Goal: Task Accomplishment & Management: Use online tool/utility

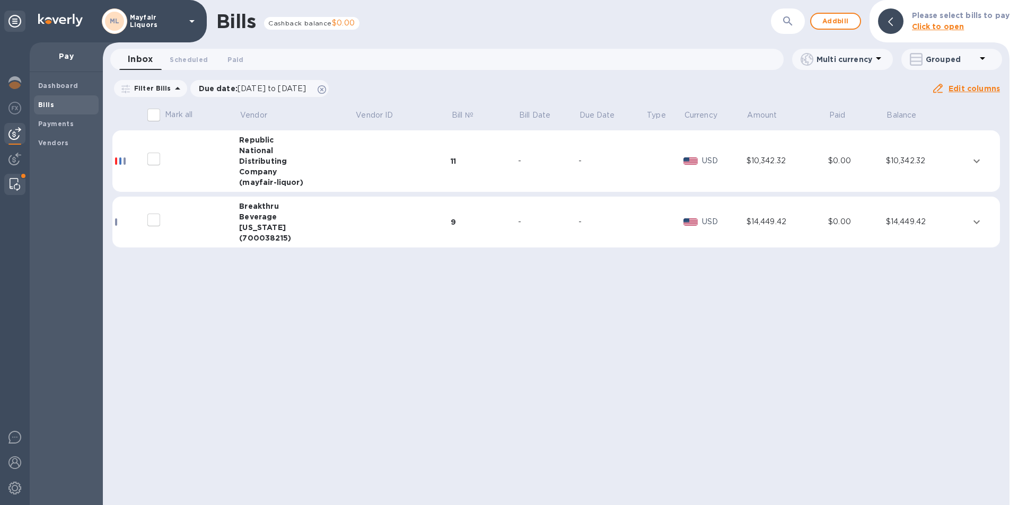
click at [18, 182] on img at bounding box center [15, 184] width 11 height 13
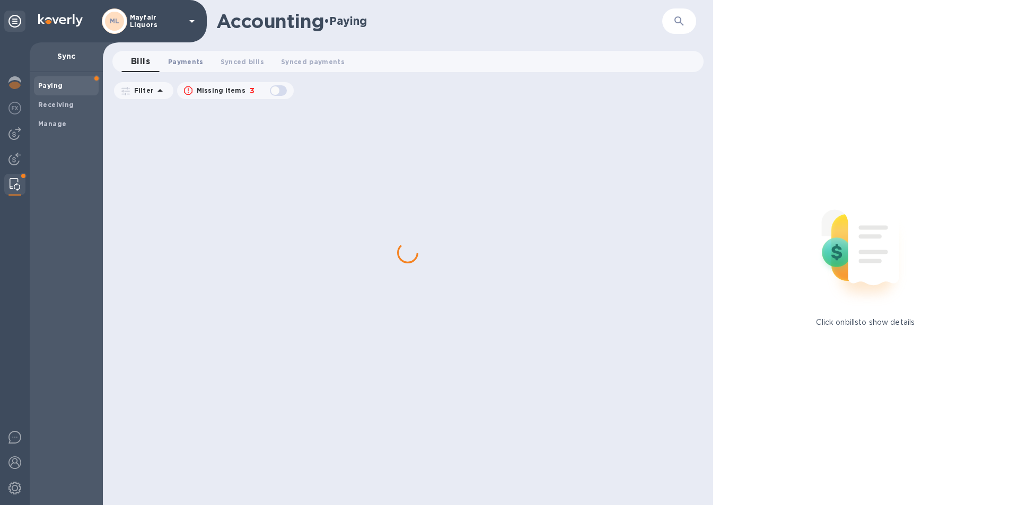
click at [190, 57] on span "Payments 0" at bounding box center [186, 61] width 36 height 11
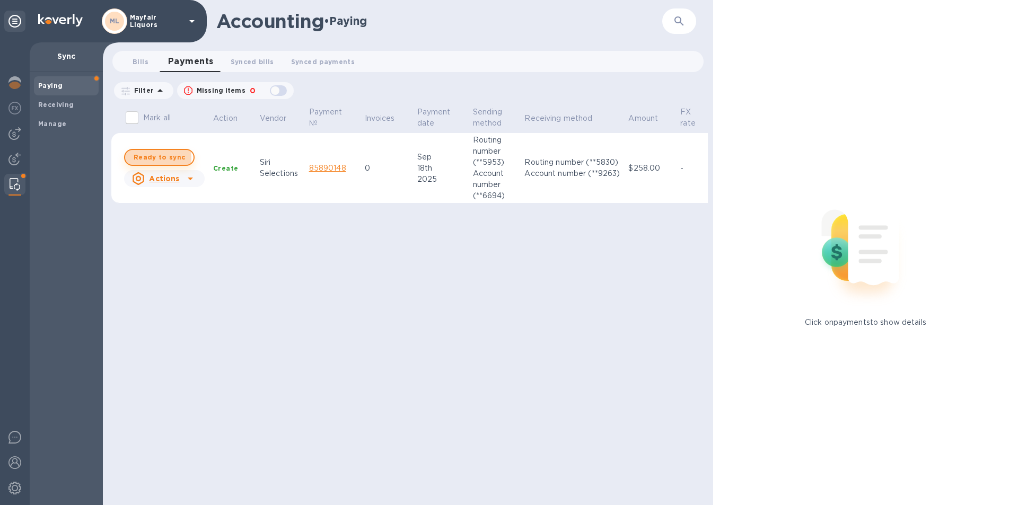
click at [155, 159] on span "Ready to sync" at bounding box center [159, 157] width 51 height 13
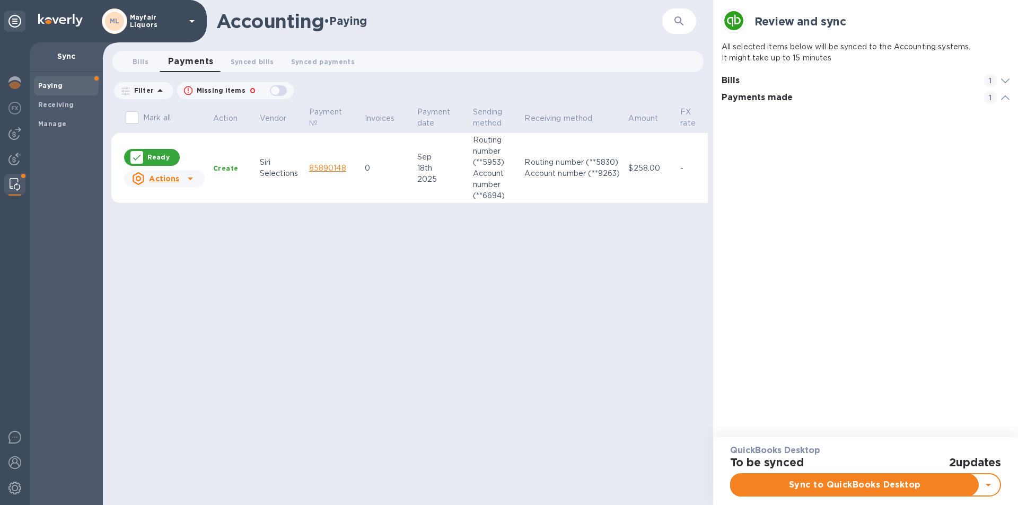
scroll to position [49, 289]
checkbox input "true"
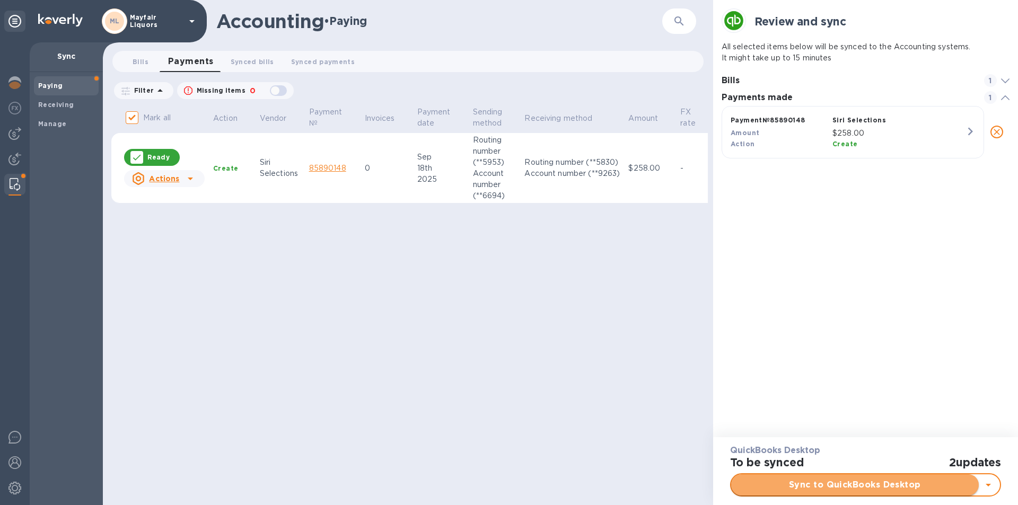
click at [814, 475] on button "Sync to QuickBooks Desktop" at bounding box center [855, 485] width 248 height 21
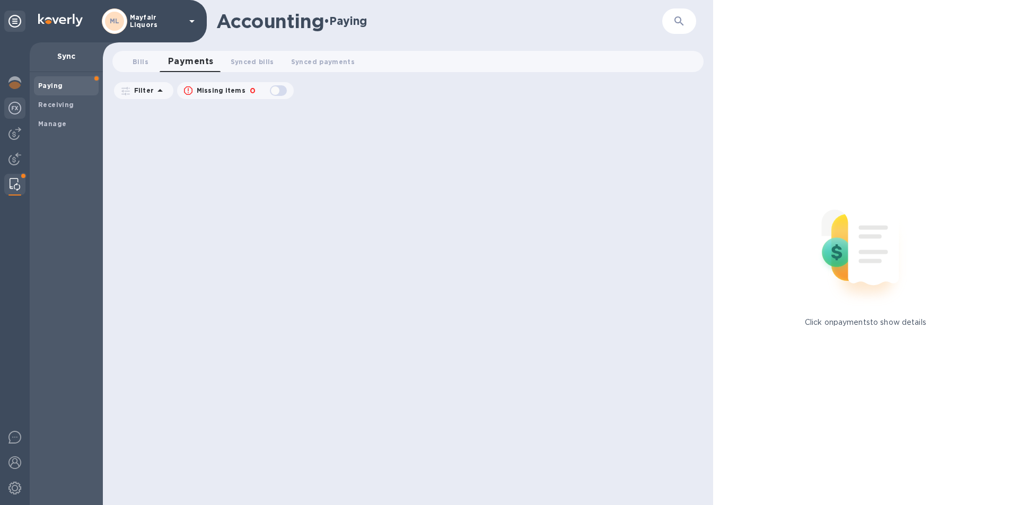
click at [16, 113] on img at bounding box center [14, 108] width 13 height 13
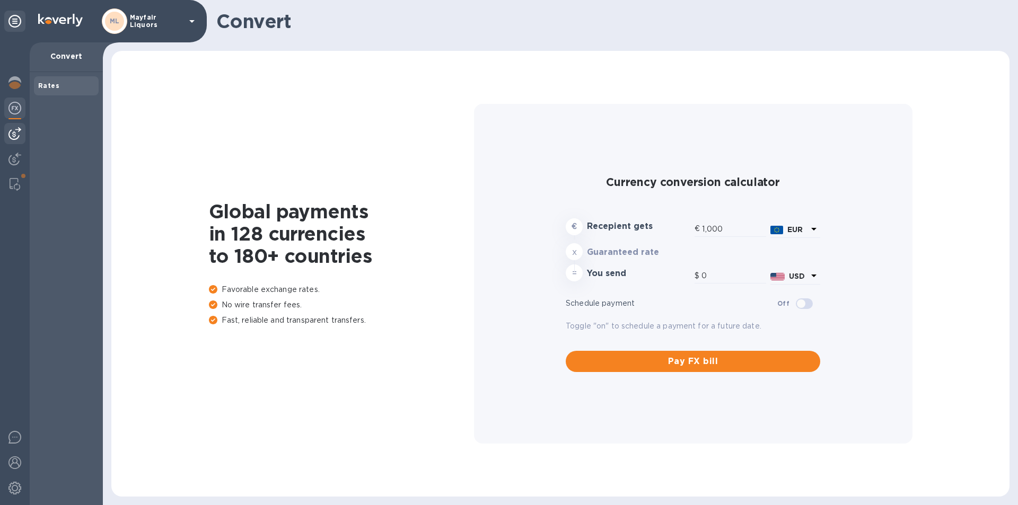
type input "1,185.22"
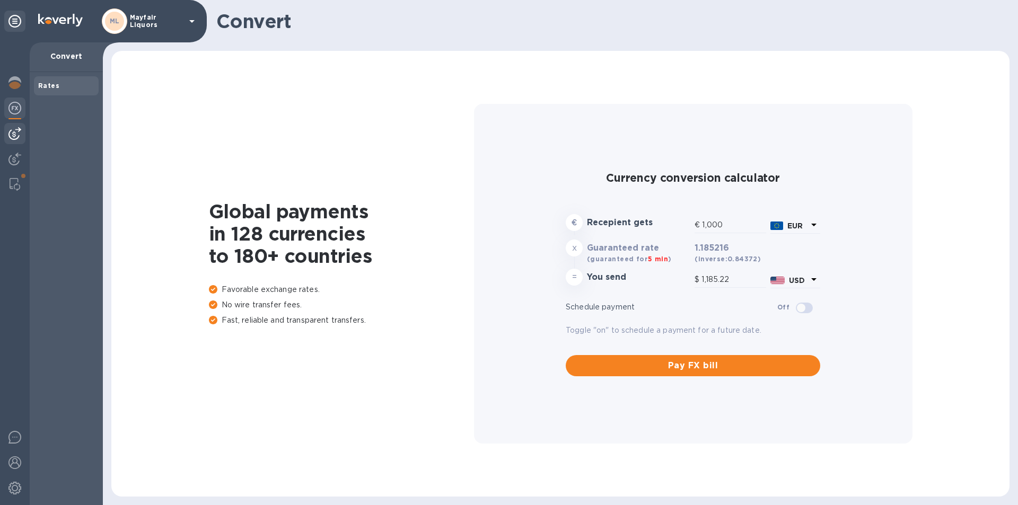
click at [19, 133] on img at bounding box center [14, 133] width 13 height 13
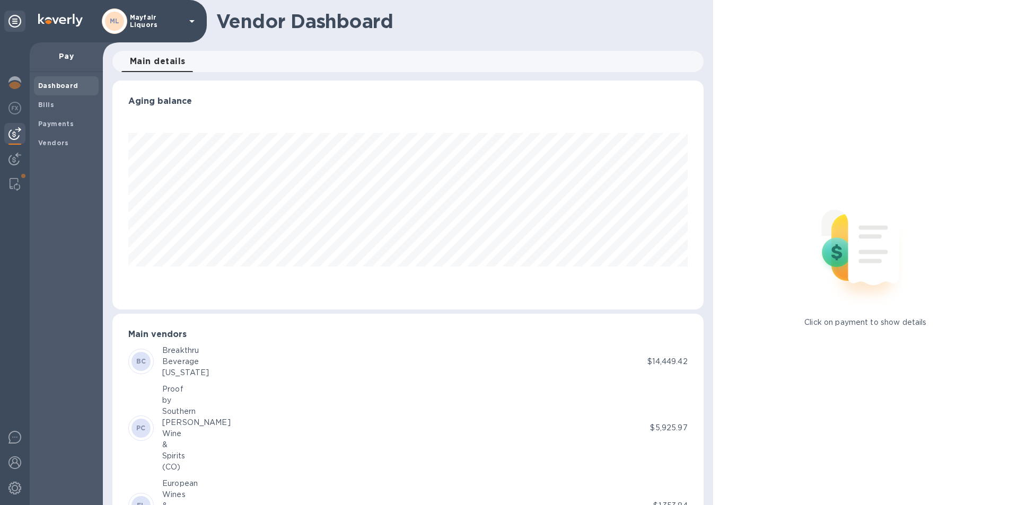
scroll to position [229, 587]
